Goal: Transaction & Acquisition: Book appointment/travel/reservation

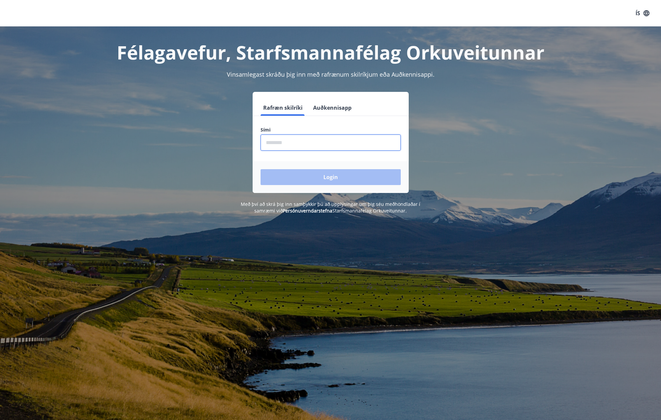
click at [366, 144] on input "phone" at bounding box center [330, 143] width 140 height 16
type input "********"
click at [329, 178] on button "Login" at bounding box center [330, 177] width 140 height 16
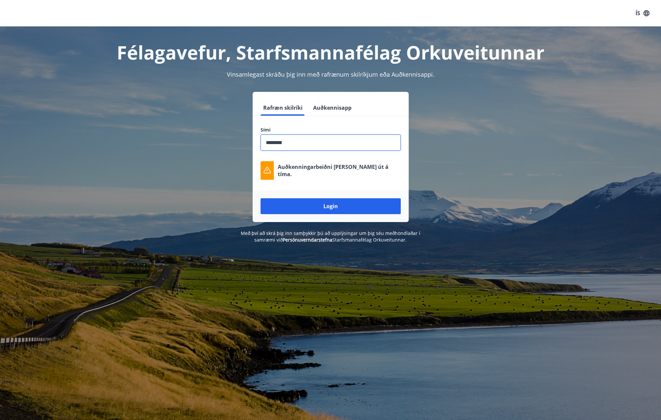
click at [305, 147] on input "phone" at bounding box center [330, 143] width 140 height 16
click at [329, 205] on button "Login" at bounding box center [330, 206] width 140 height 16
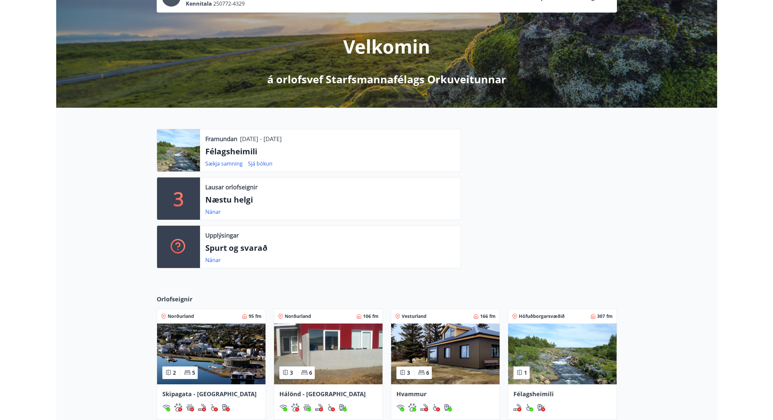
scroll to position [66, 0]
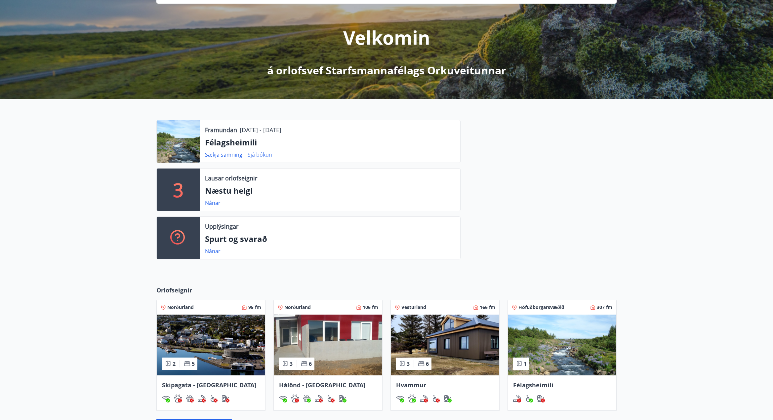
click at [259, 156] on link "Sjá bókun" at bounding box center [260, 154] width 24 height 7
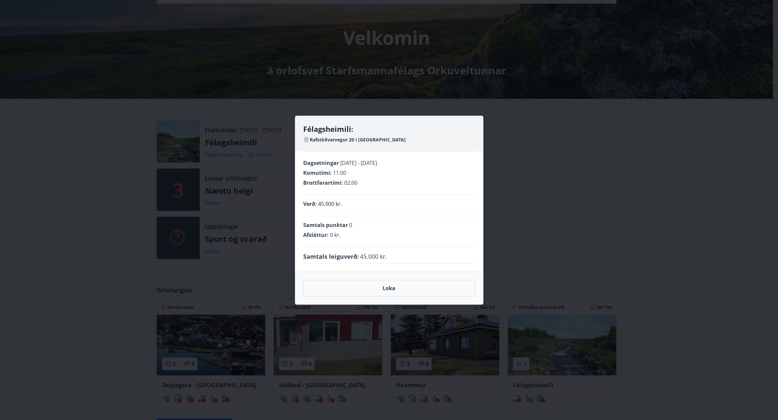
click at [98, 227] on div "Félagsheimili: [STREET_ADDRESS] í Elliðaárdal Dagsetningar [DATE] - [DATE] Komu…" at bounding box center [389, 210] width 778 height 420
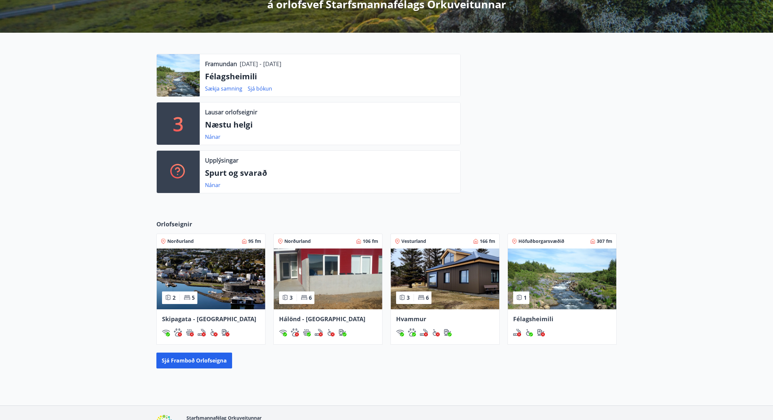
scroll to position [165, 0]
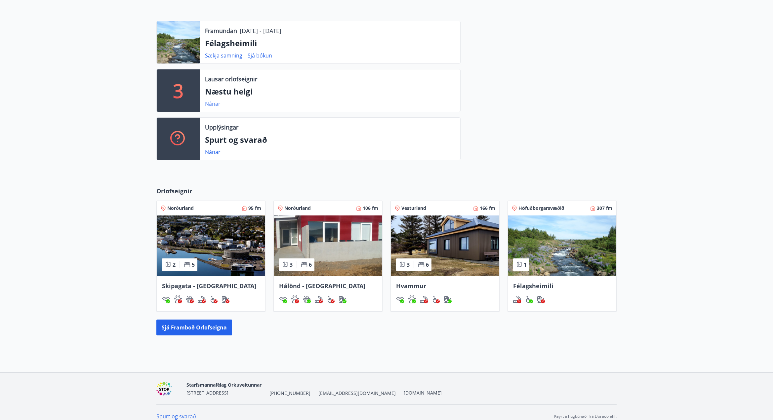
click at [209, 104] on link "Nánar" at bounding box center [213, 103] width 16 height 7
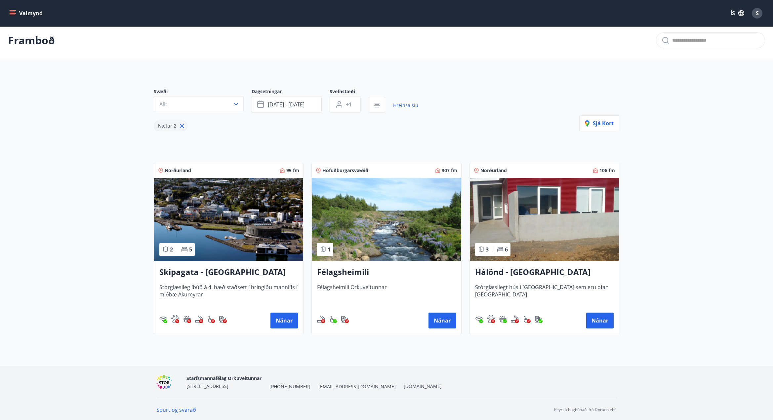
scroll to position [6, 0]
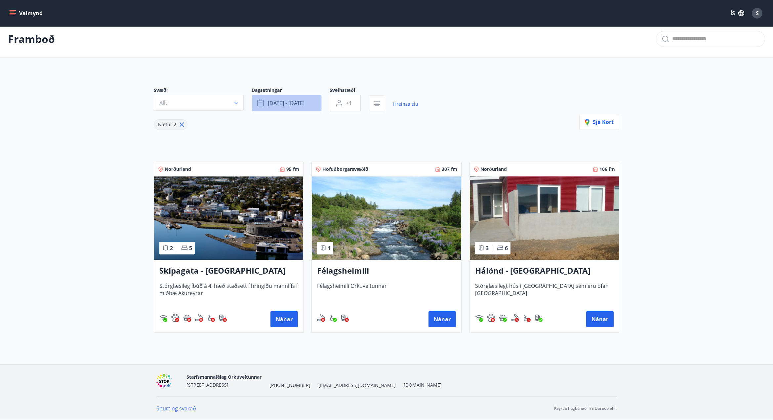
click at [306, 101] on button "[DATE] - [DATE]" at bounding box center [287, 103] width 70 height 17
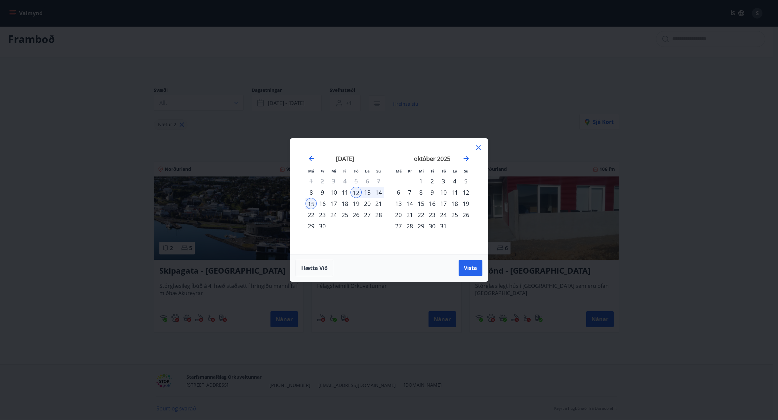
click at [454, 181] on div "4" at bounding box center [454, 181] width 11 height 11
click at [467, 268] on span "Vista" at bounding box center [470, 267] width 13 height 7
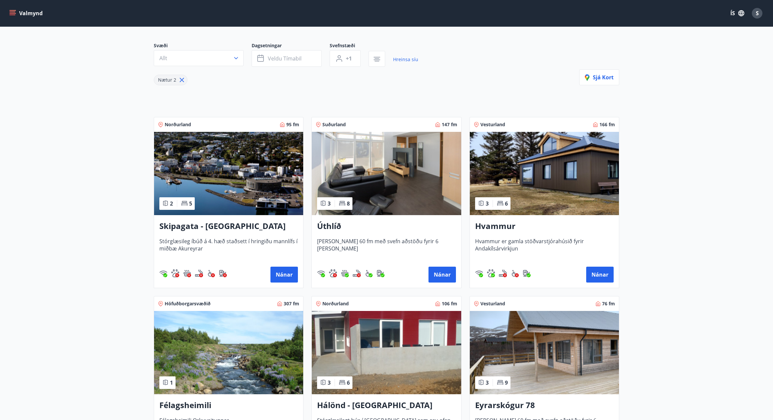
scroll to position [39, 0]
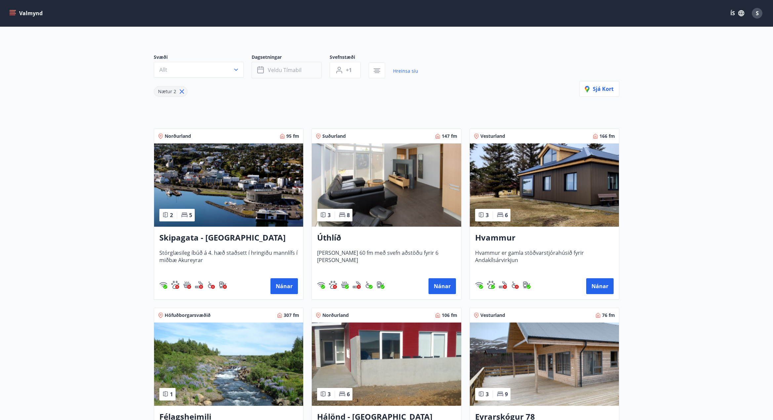
click at [307, 74] on button "Veldu tímabil" at bounding box center [287, 70] width 70 height 17
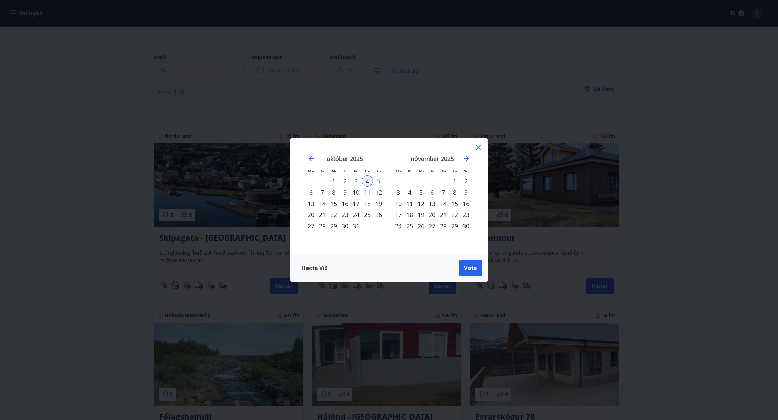
click at [480, 146] on icon at bounding box center [478, 148] width 8 height 8
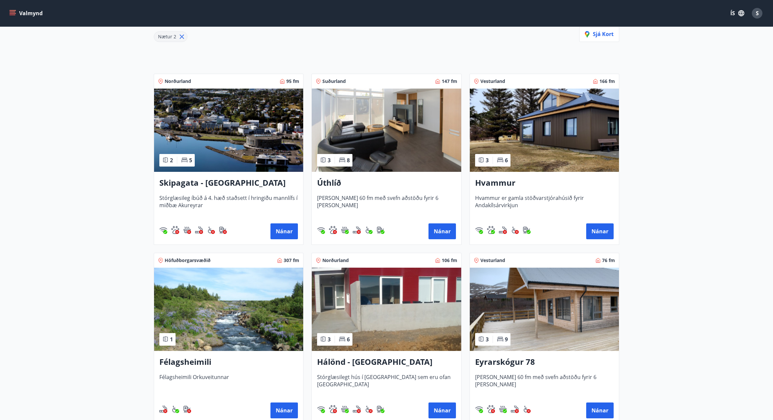
scroll to position [105, 0]
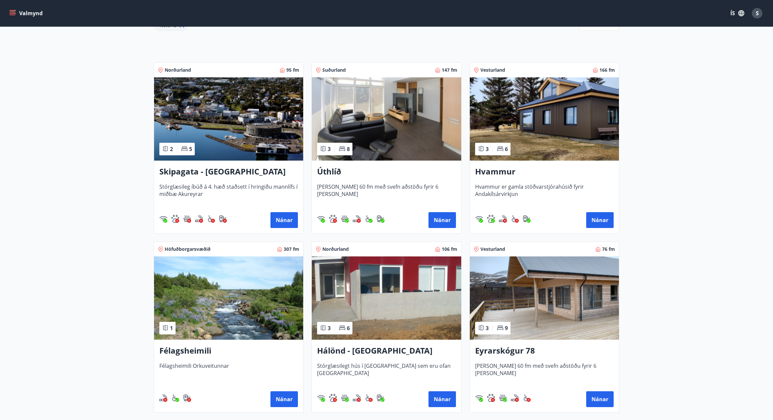
click at [424, 131] on img at bounding box center [386, 118] width 149 height 83
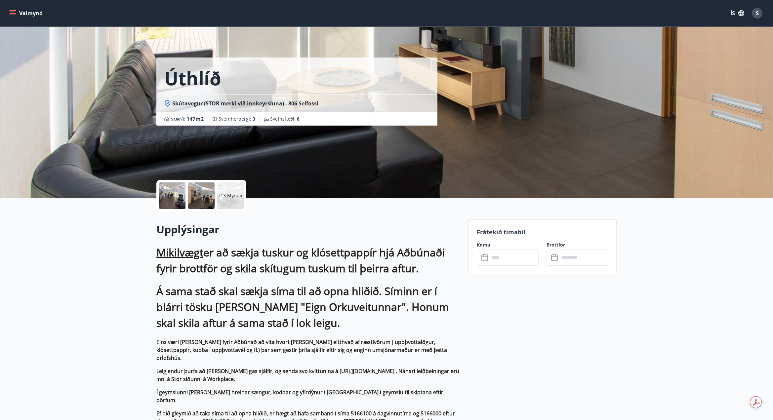
click at [505, 261] on input "text" at bounding box center [513, 258] width 49 height 16
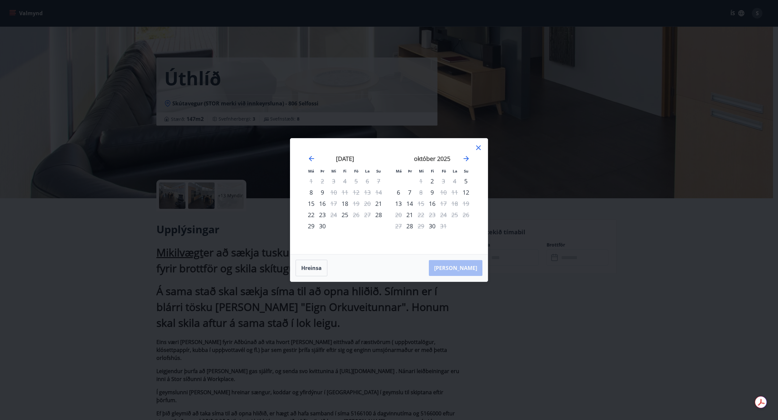
click at [479, 148] on icon at bounding box center [478, 147] width 5 height 5
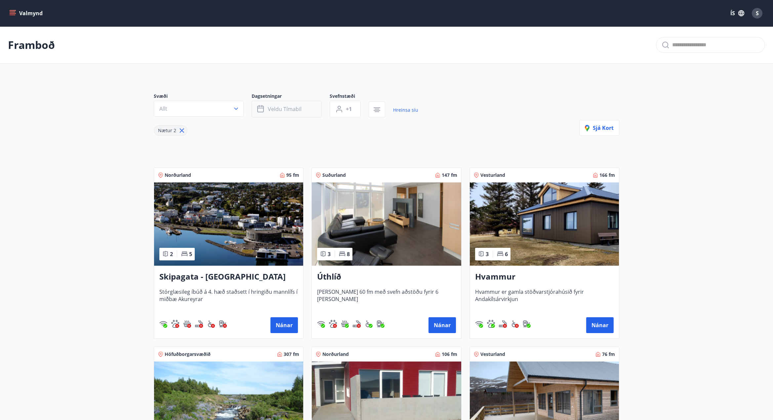
click at [294, 111] on span "Veldu tímabil" at bounding box center [285, 108] width 34 height 7
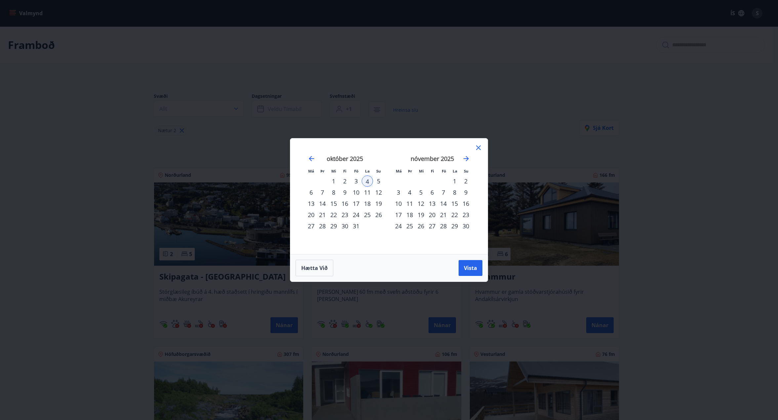
click at [357, 205] on div "17" at bounding box center [355, 203] width 11 height 11
click at [322, 216] on div "21" at bounding box center [322, 214] width 11 height 11
click at [476, 270] on span "Vista" at bounding box center [470, 267] width 13 height 7
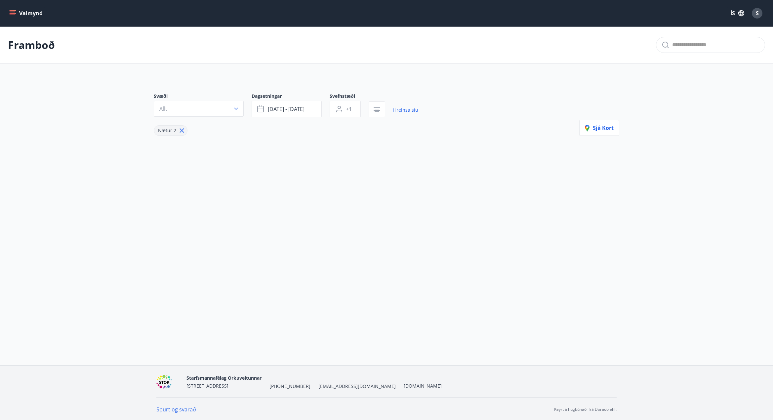
click at [178, 130] on icon at bounding box center [181, 130] width 7 height 7
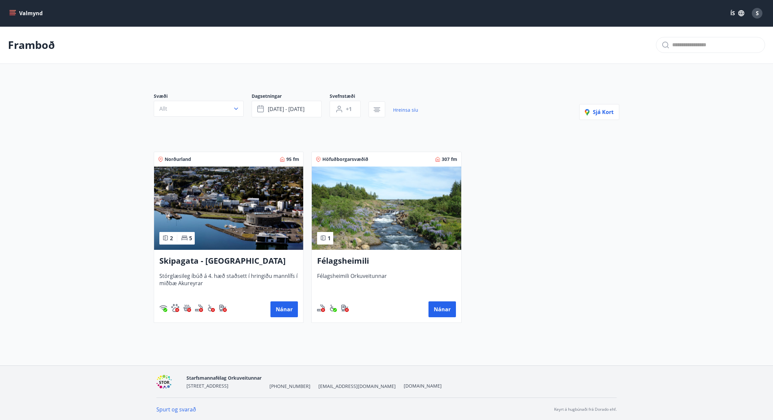
click at [251, 229] on img at bounding box center [228, 208] width 149 height 83
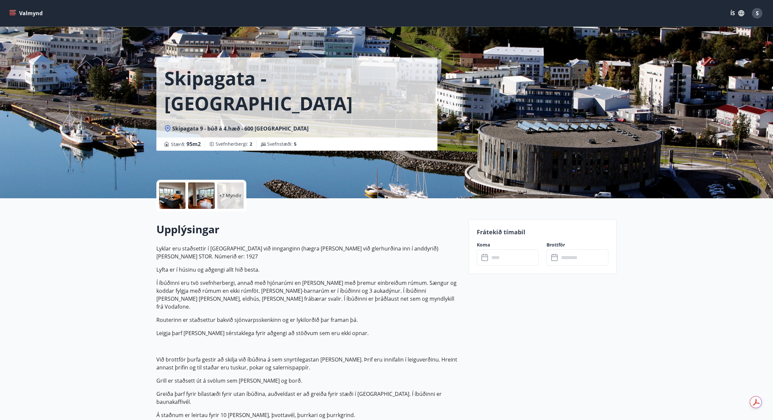
click at [505, 259] on input "text" at bounding box center [513, 258] width 49 height 16
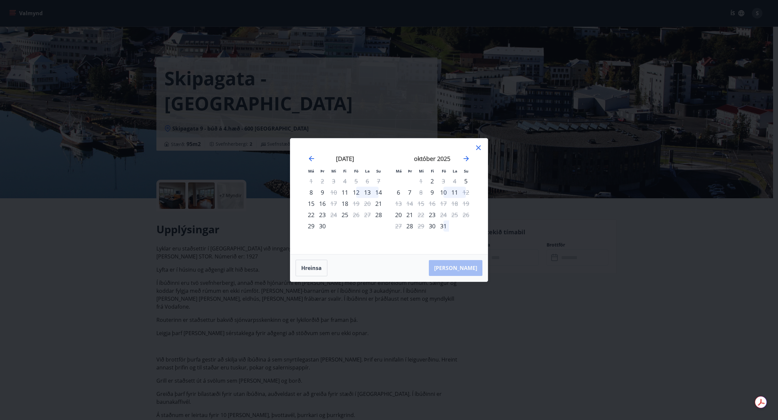
click at [444, 205] on div "17" at bounding box center [443, 203] width 11 height 11
click at [477, 147] on icon at bounding box center [478, 147] width 5 height 5
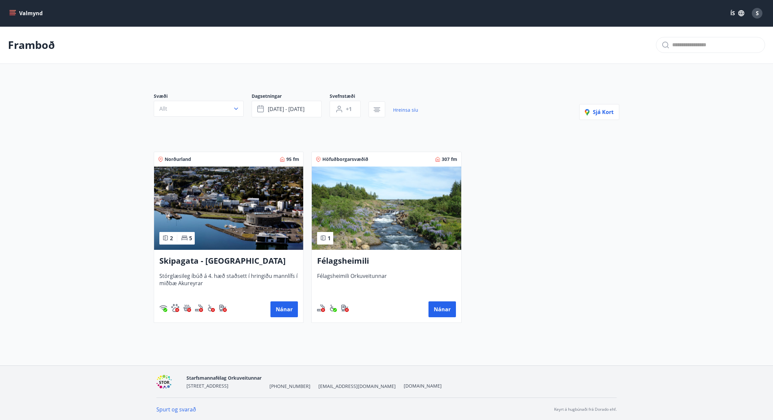
scroll to position [1, 0]
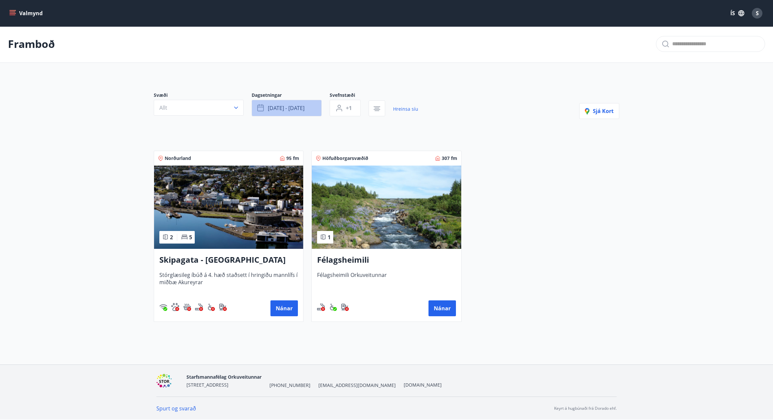
click at [288, 109] on span "[DATE] - [DATE]" at bounding box center [286, 107] width 37 height 7
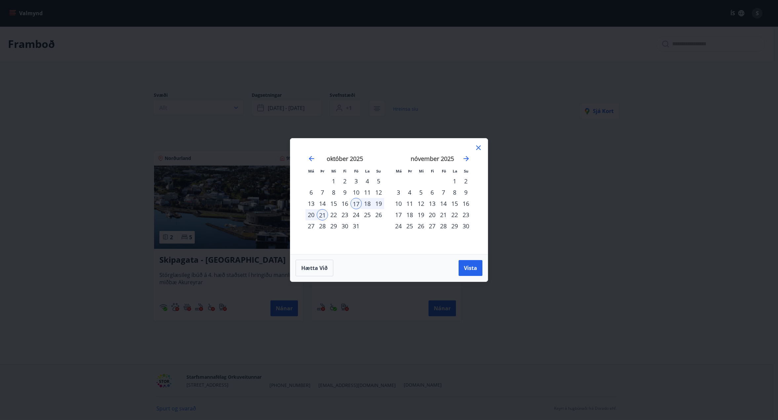
click at [368, 180] on div "4" at bounding box center [367, 181] width 11 height 11
drag, startPoint x: 322, startPoint y: 215, endPoint x: 364, endPoint y: 179, distance: 55.8
click at [364, 179] on tbody "1 2 3 4 5 6 7 8 9 10 11 12 13 14 15 16 17 18 19 20 21 22 23 24 25 26 27 28 29 3…" at bounding box center [344, 204] width 79 height 56
click at [365, 179] on div "4" at bounding box center [367, 181] width 11 height 11
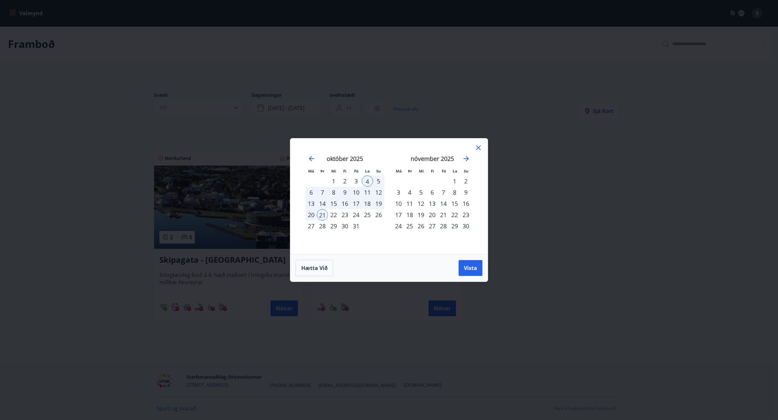
click at [377, 179] on div "5" at bounding box center [378, 181] width 11 height 11
click at [475, 270] on span "Vista" at bounding box center [470, 267] width 13 height 7
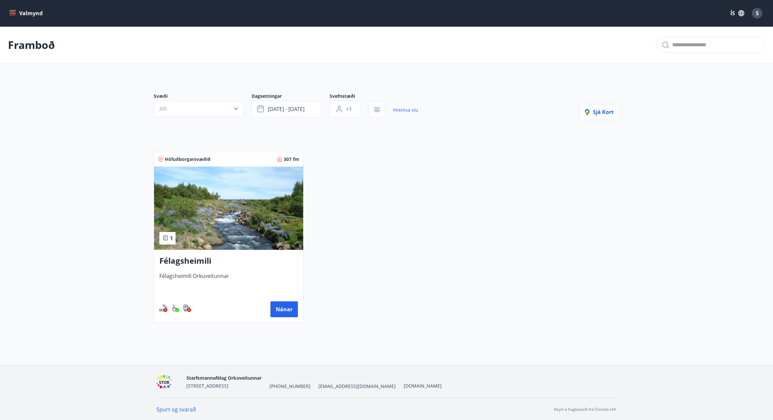
click at [345, 386] on span "[EMAIL_ADDRESS][DOMAIN_NAME]" at bounding box center [356, 386] width 77 height 7
drag, startPoint x: 363, startPoint y: 386, endPoint x: 309, endPoint y: 388, distance: 53.3
click at [309, 388] on div "Starfsmannafélag [STREET_ADDRESS] [PHONE_NUMBER] [EMAIL_ADDRESS][DOMAIN_NAME] […" at bounding box center [313, 382] width 255 height 16
copy span "[EMAIL_ADDRESS][DOMAIN_NAME]"
click at [286, 311] on button "Nánar" at bounding box center [283, 309] width 27 height 16
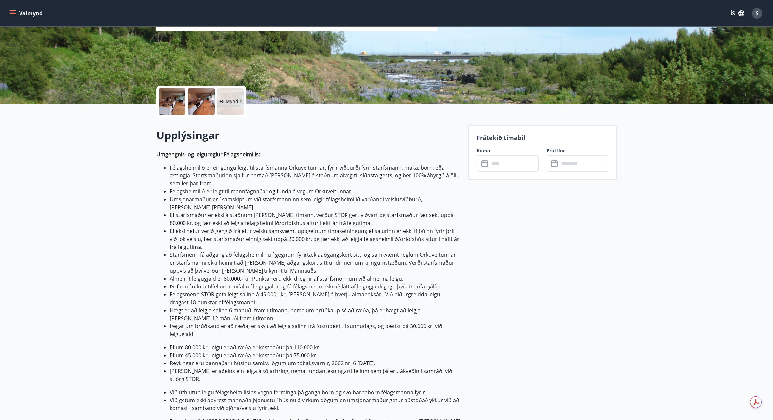
scroll to position [99, 0]
